Goal: Unclear

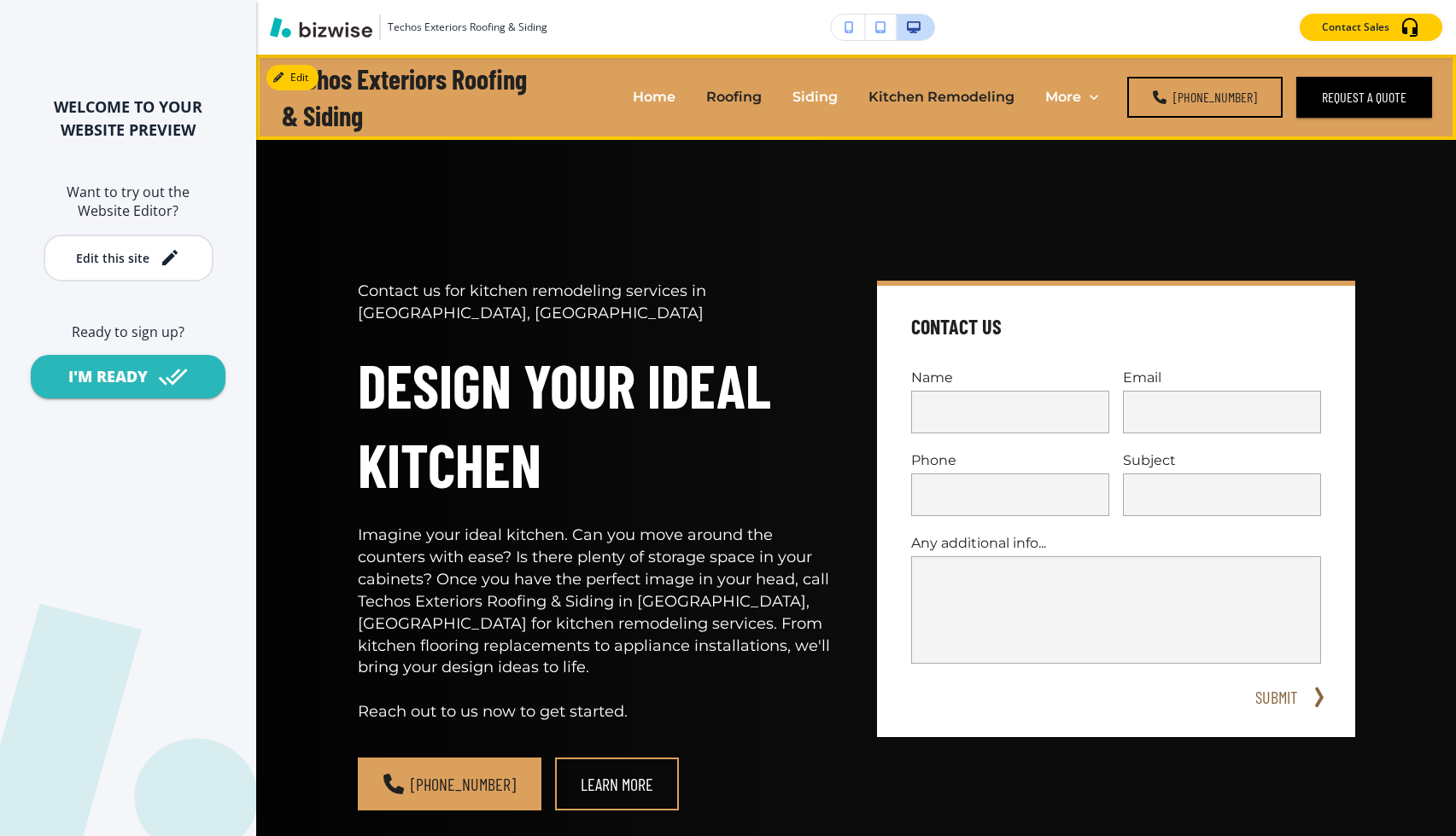
click at [738, 105] on p "Roofing" at bounding box center [734, 96] width 55 height 19
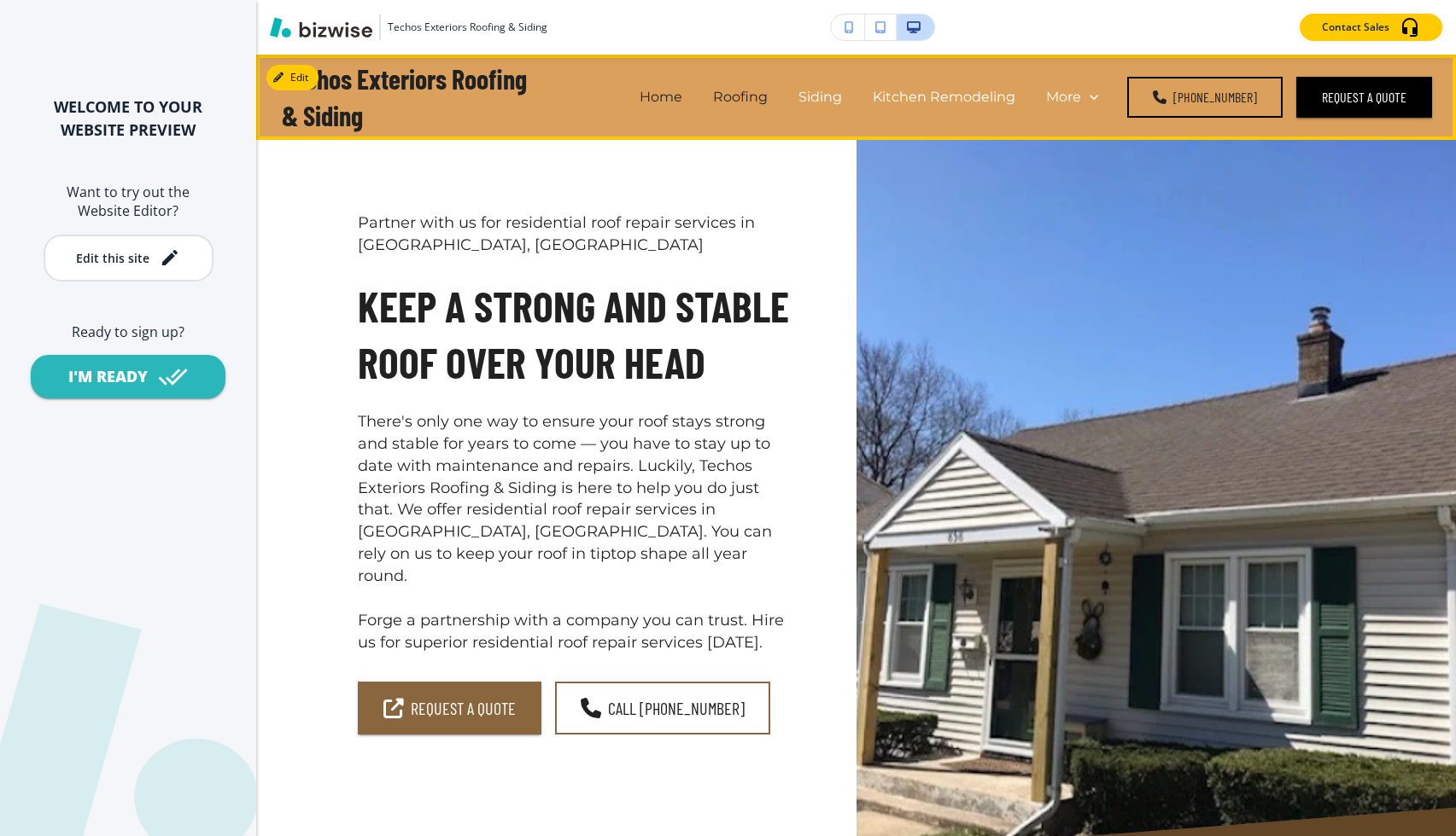
click at [682, 102] on p "Home" at bounding box center [661, 96] width 42 height 19
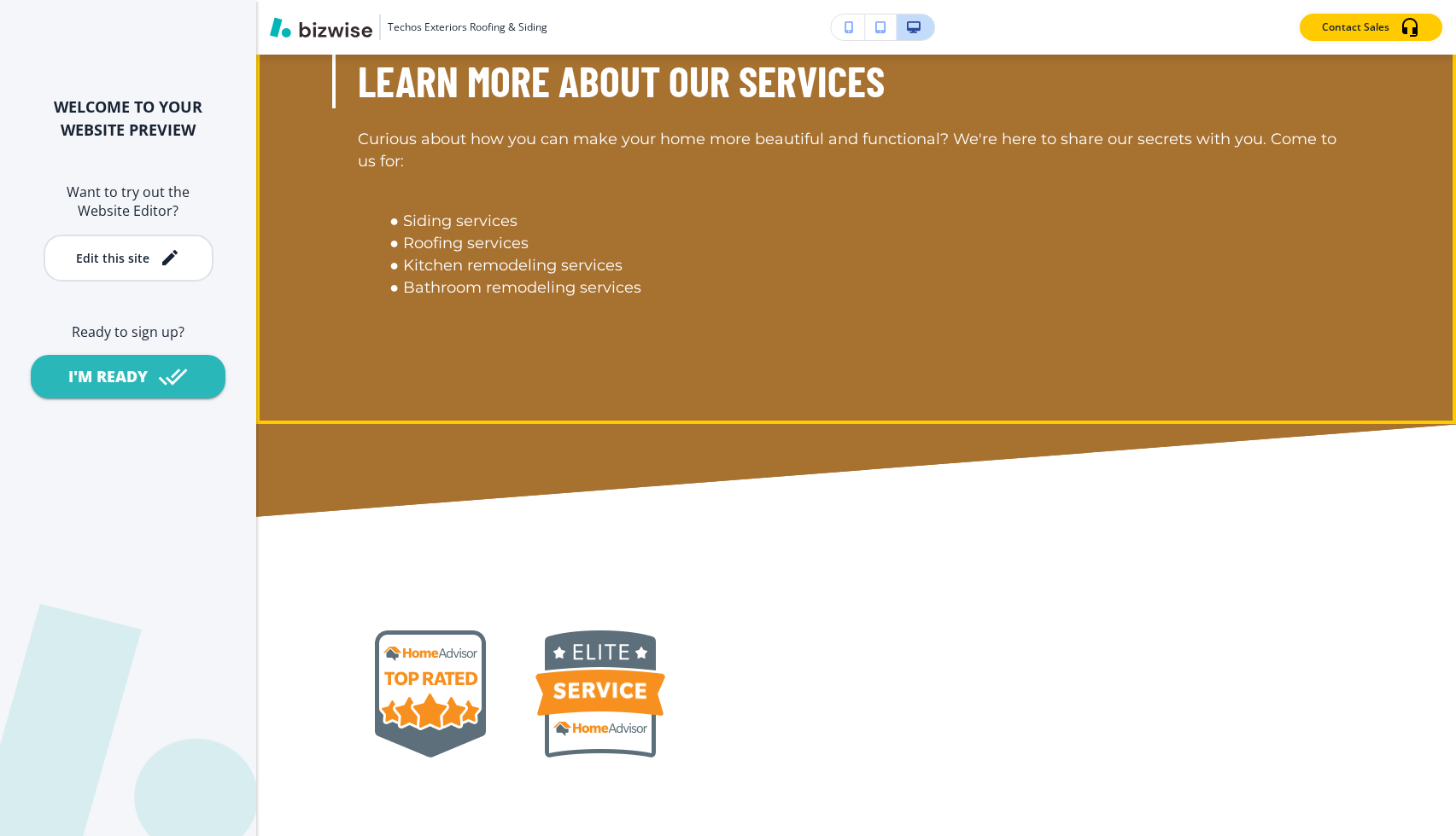
scroll to position [3916, 0]
